Goal: Check status: Check status

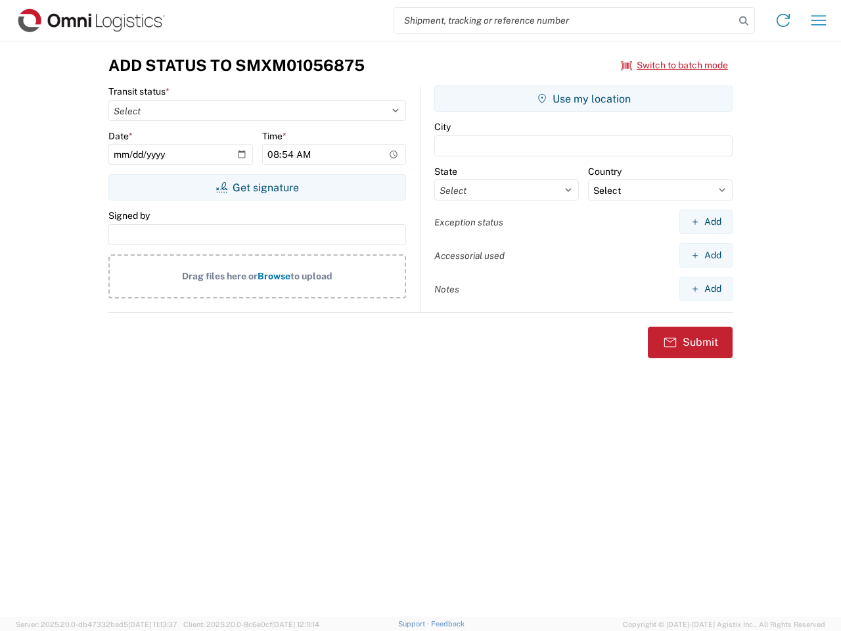
click at [564, 20] on input "search" at bounding box center [564, 20] width 340 height 25
click at [744, 21] on icon at bounding box center [744, 21] width 18 height 18
click at [783, 20] on icon at bounding box center [783, 20] width 21 height 21
click at [819, 20] on icon "button" at bounding box center [819, 20] width 15 height 10
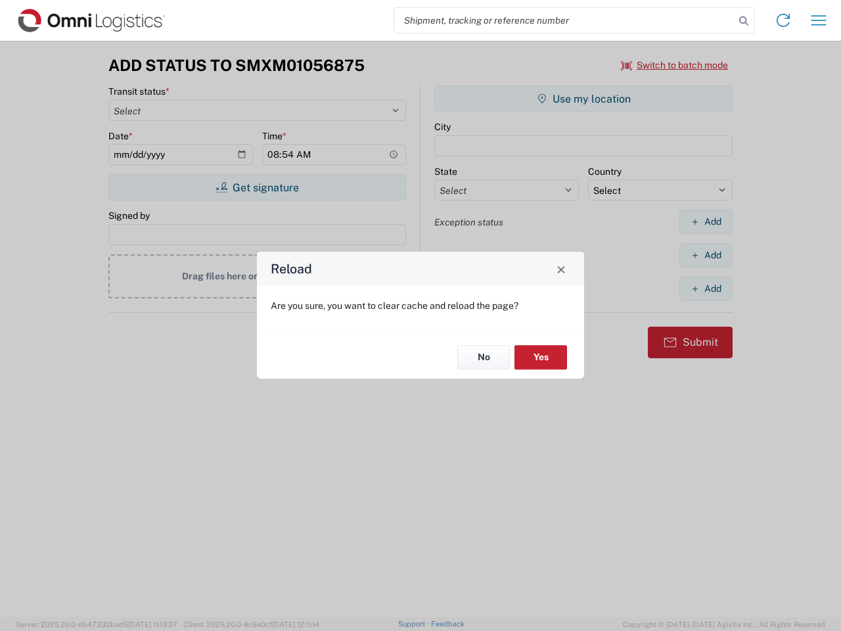
click at [257, 187] on div "Reload Are you sure, you want to clear cache and reload the page? No Yes" at bounding box center [420, 315] width 841 height 631
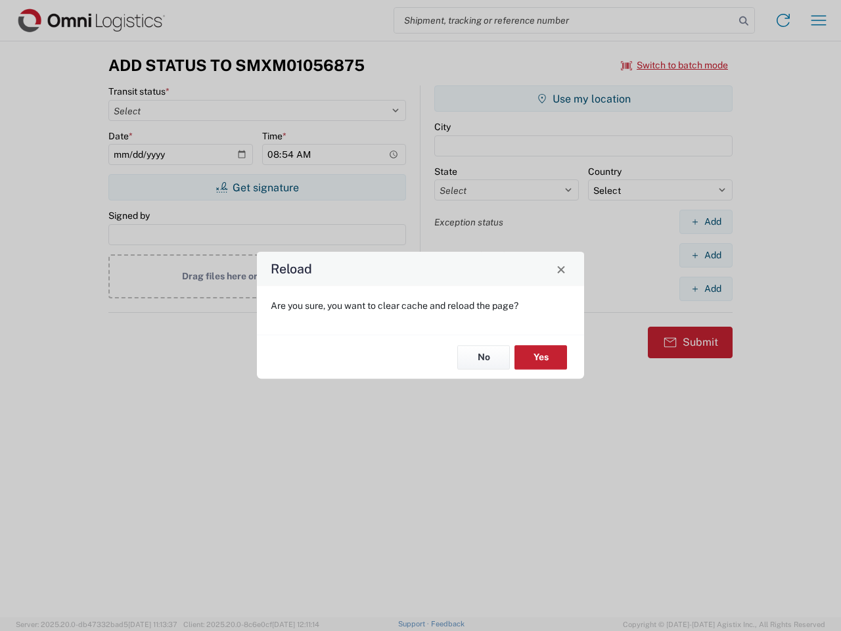
click at [584, 99] on div "Reload Are you sure, you want to clear cache and reload the page? No Yes" at bounding box center [420, 315] width 841 height 631
click at [706, 221] on div "Reload Are you sure, you want to clear cache and reload the page? No Yes" at bounding box center [420, 315] width 841 height 631
click at [706, 255] on div "Reload Are you sure, you want to clear cache and reload the page? No Yes" at bounding box center [420, 315] width 841 height 631
click at [706, 288] on div "Reload Are you sure, you want to clear cache and reload the page? No Yes" at bounding box center [420, 315] width 841 height 631
